Goal: Task Accomplishment & Management: Use online tool/utility

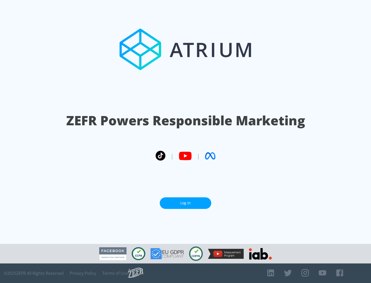
click at [186, 203] on link "Log In" at bounding box center [186, 204] width 52 height 12
